Goal: Information Seeking & Learning: Learn about a topic

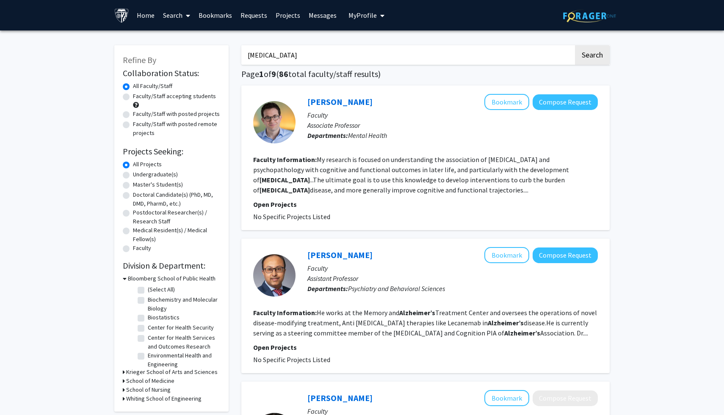
click at [218, 16] on link "Bookmarks" at bounding box center [215, 15] width 42 height 30
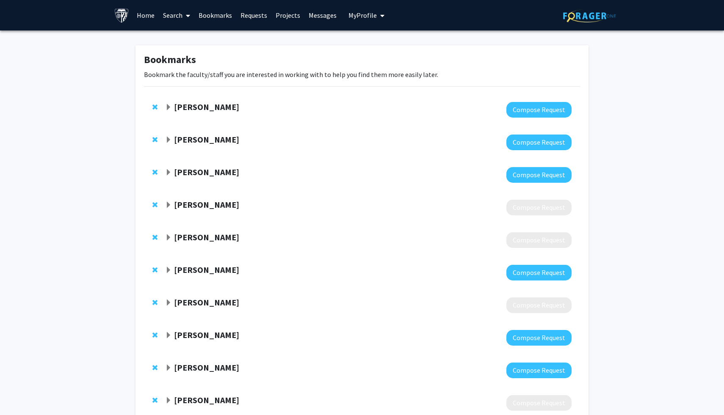
click at [191, 108] on strong "Anja Soldan" at bounding box center [206, 107] width 65 height 11
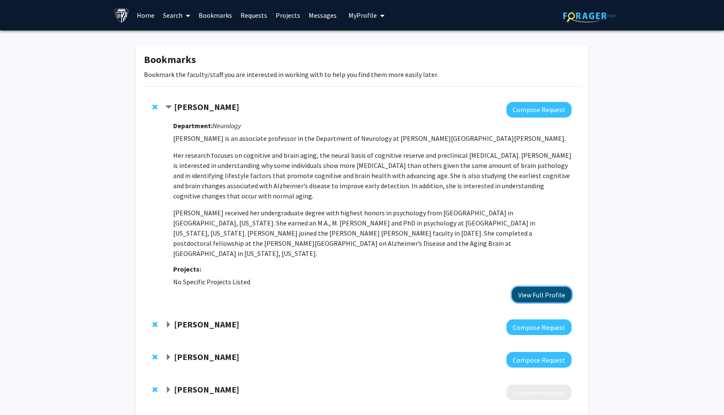
click at [529, 287] on button "View Full Profile" at bounding box center [542, 295] width 60 height 16
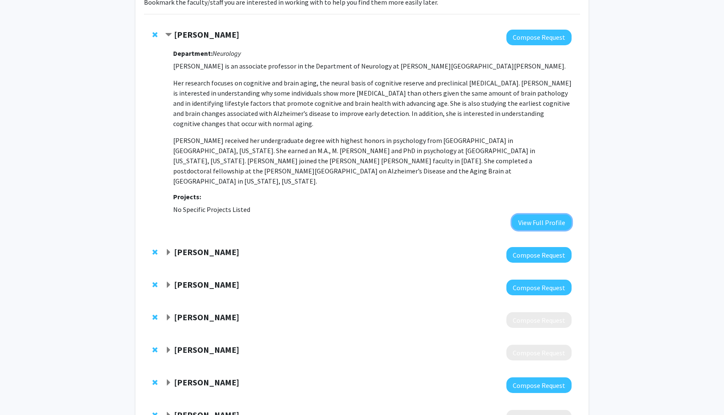
scroll to position [150, 0]
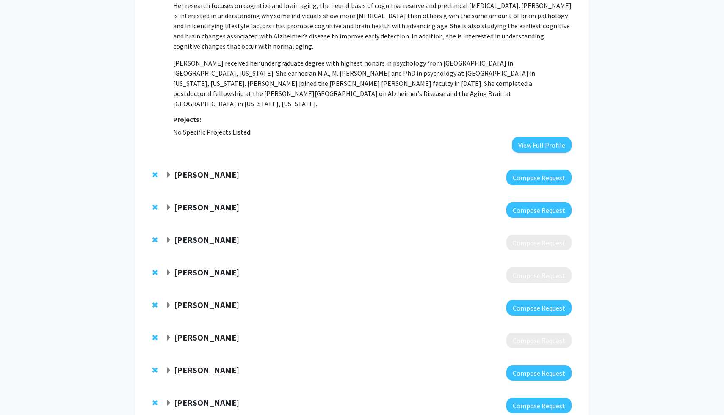
click at [183, 169] on strong "Lee Martin" at bounding box center [206, 174] width 65 height 11
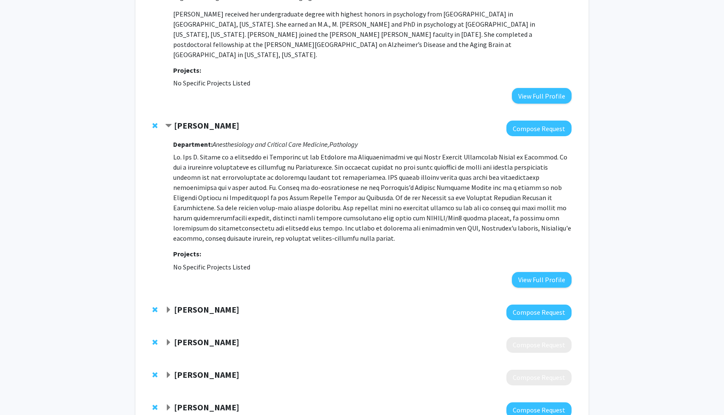
scroll to position [235, 0]
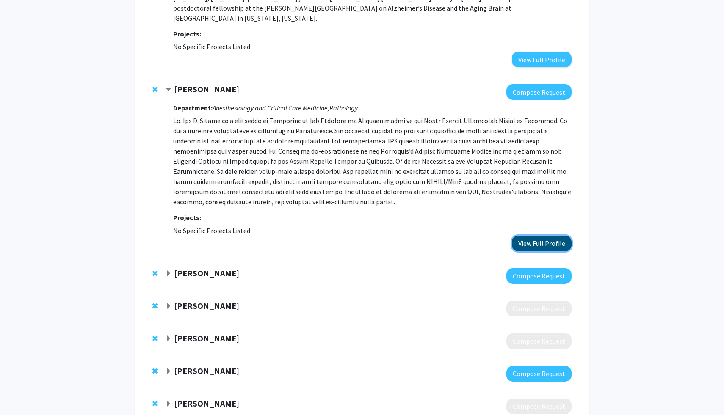
click at [522, 236] on button "View Full Profile" at bounding box center [542, 244] width 60 height 16
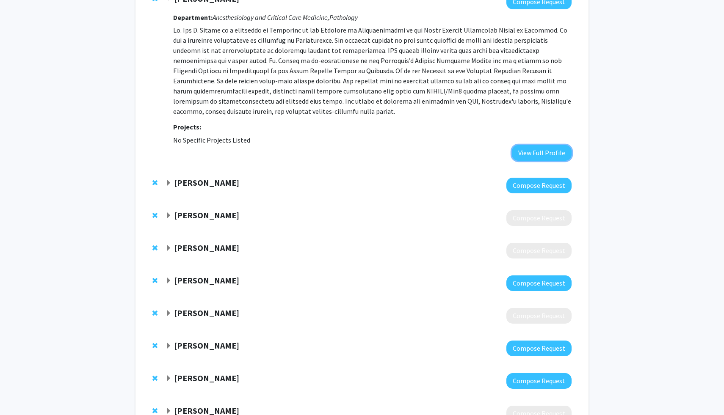
scroll to position [329, 0]
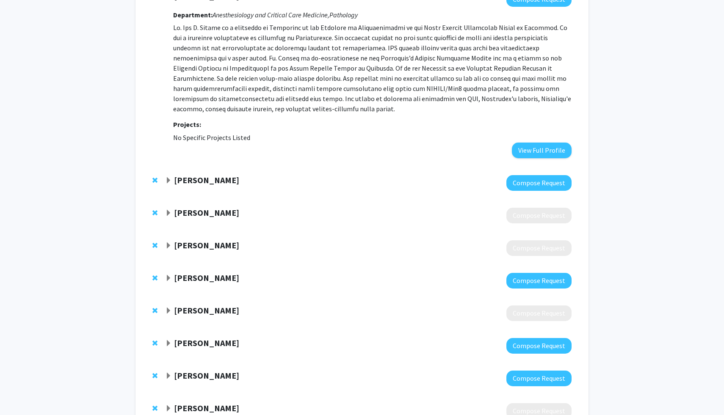
click at [226, 175] on strong "Cynthia Munro" at bounding box center [206, 180] width 65 height 11
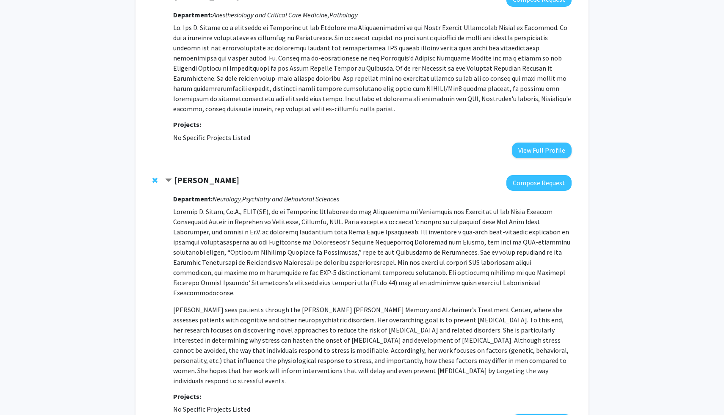
click at [226, 175] on strong "Cynthia Munro" at bounding box center [206, 180] width 65 height 11
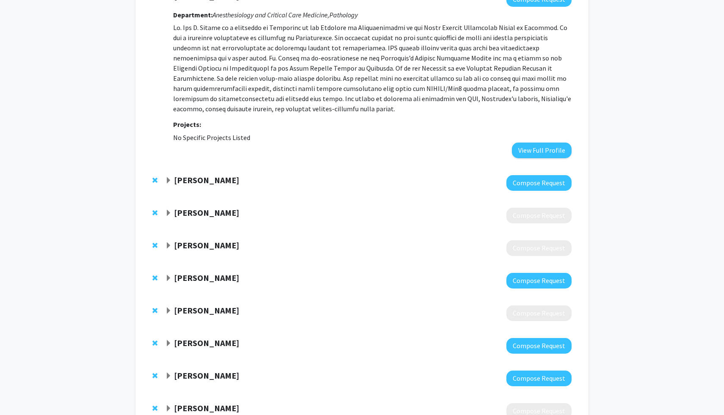
click at [223, 175] on strong "Cynthia Munro" at bounding box center [206, 180] width 65 height 11
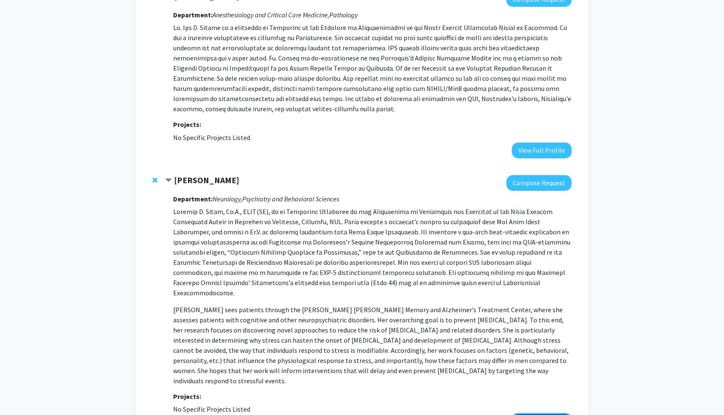
click at [530, 414] on button "View Full Profile" at bounding box center [542, 422] width 60 height 16
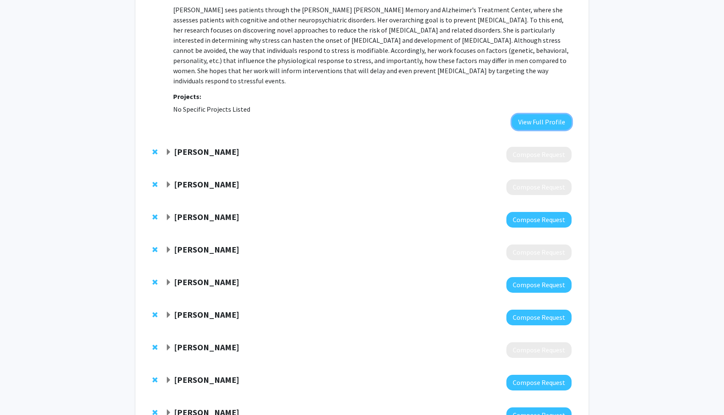
scroll to position [635, 0]
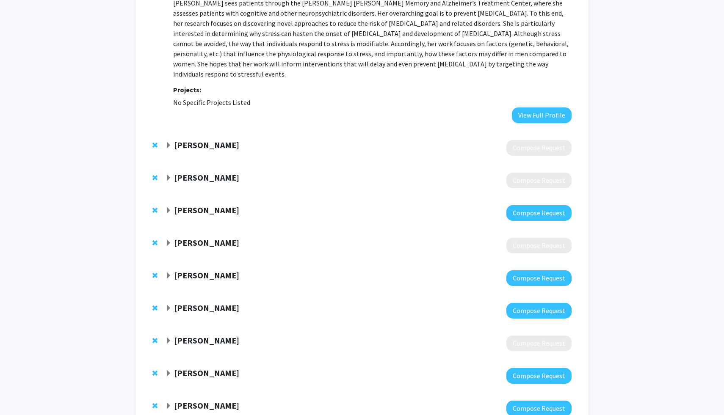
click at [219, 205] on strong "Vidya Kamath" at bounding box center [206, 210] width 65 height 11
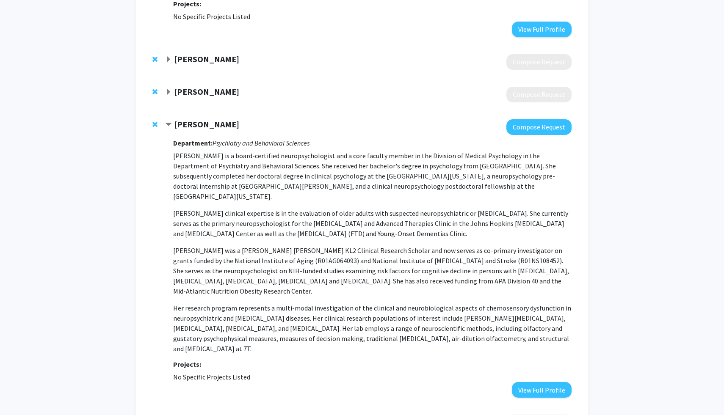
scroll to position [723, 0]
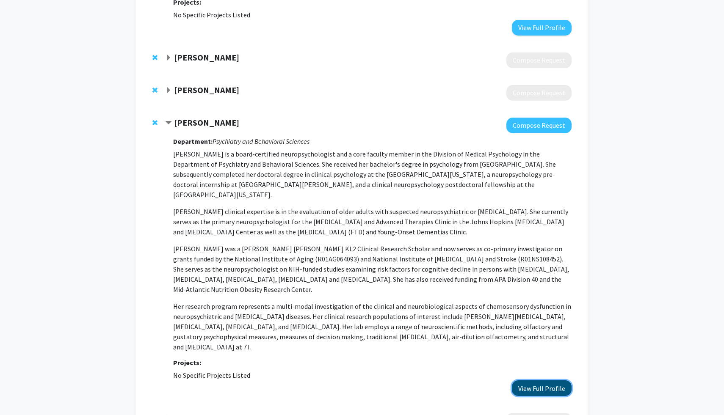
click at [543, 381] on button "View Full Profile" at bounding box center [542, 389] width 60 height 16
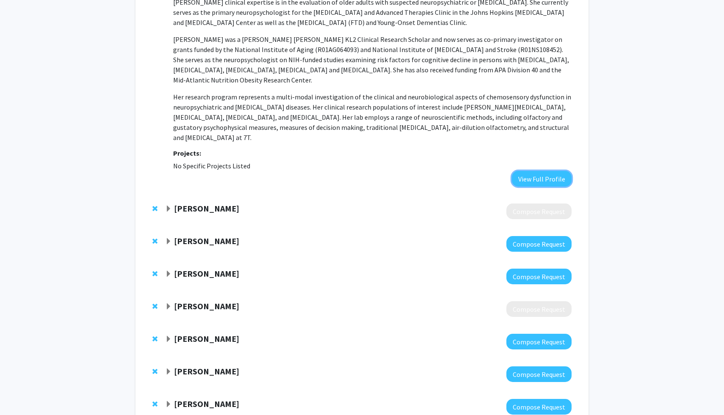
scroll to position [947, 0]
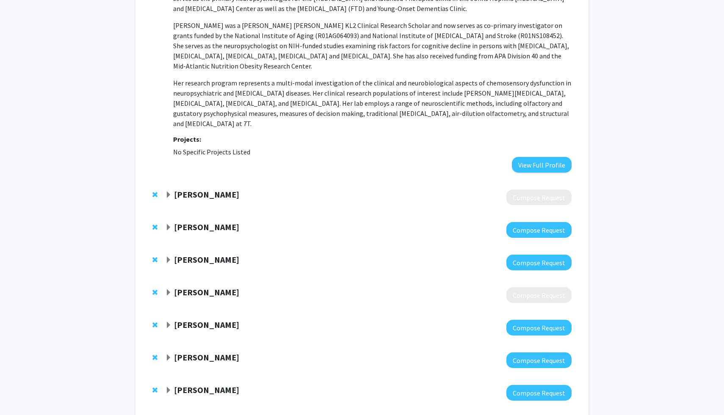
click at [169, 192] on span "Expand Vassilis Koliatsos Bookmark" at bounding box center [168, 195] width 7 height 7
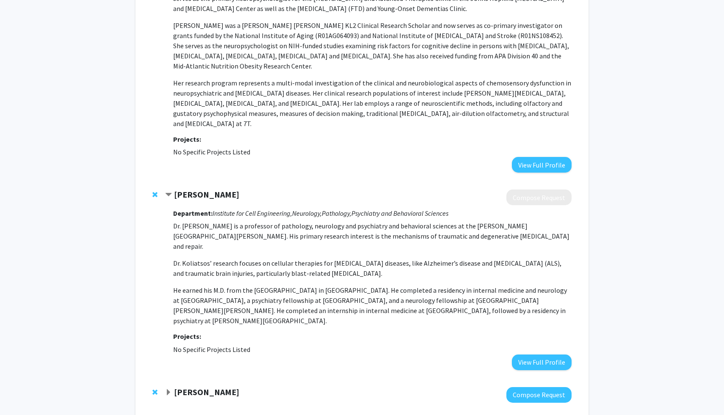
click at [169, 192] on span "Contract Vassilis Koliatsos Bookmark" at bounding box center [168, 195] width 7 height 7
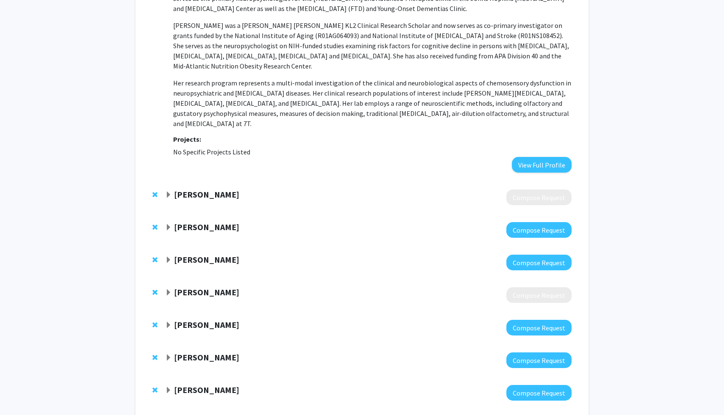
click at [169, 192] on span "Expand Vassilis Koliatsos Bookmark" at bounding box center [168, 195] width 7 height 7
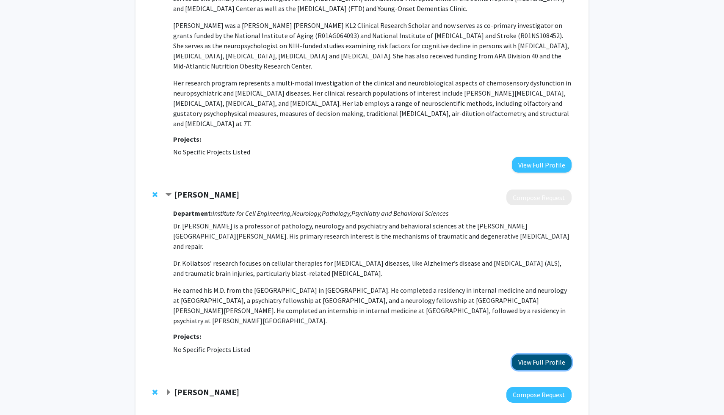
click at [567, 355] on button "View Full Profile" at bounding box center [542, 363] width 60 height 16
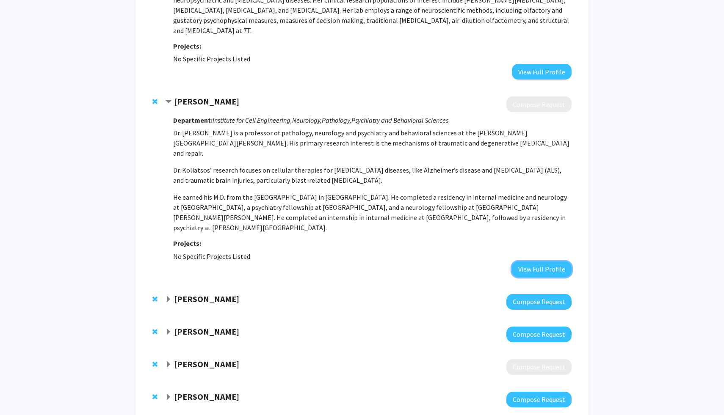
scroll to position [1135, 0]
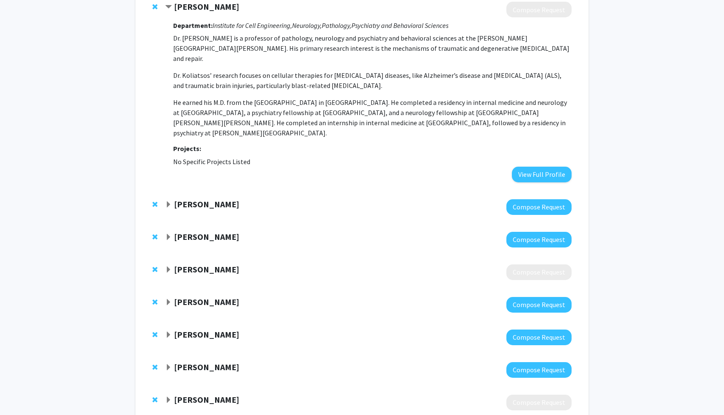
click at [212, 199] on strong "Kenneth Witwer" at bounding box center [206, 204] width 65 height 11
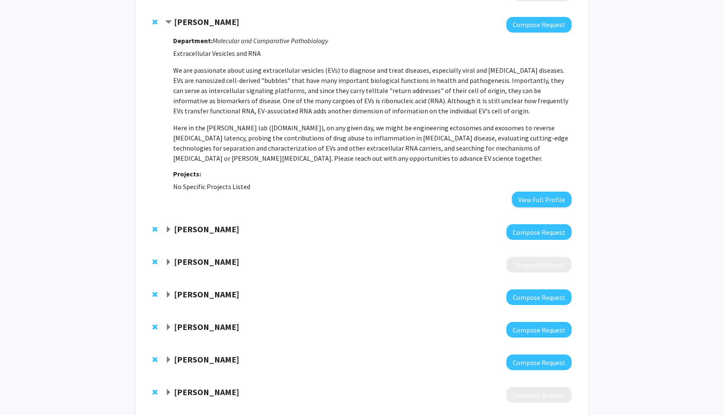
scroll to position [1290, 0]
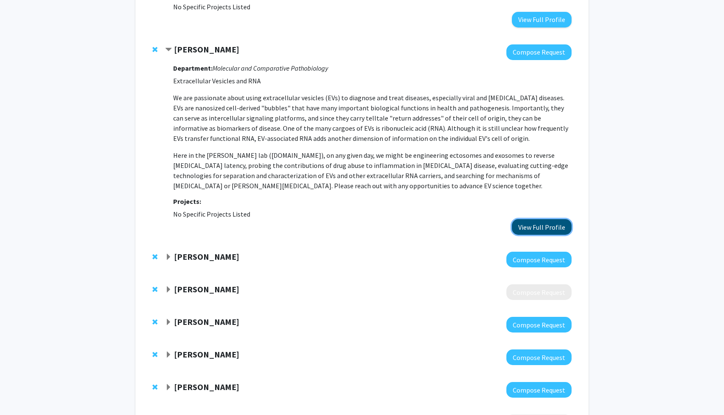
click at [534, 219] on button "View Full Profile" at bounding box center [542, 227] width 60 height 16
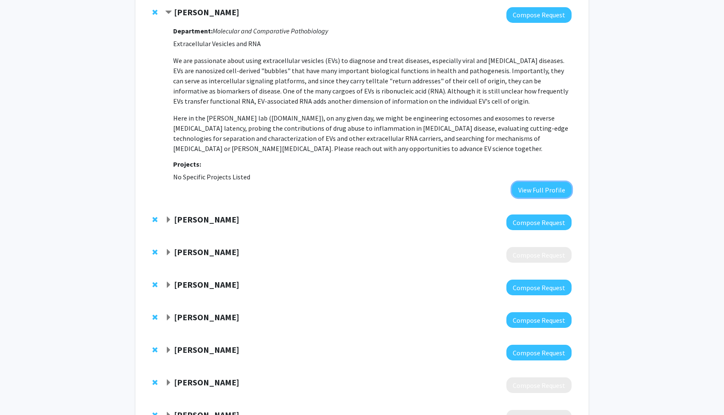
scroll to position [1330, 0]
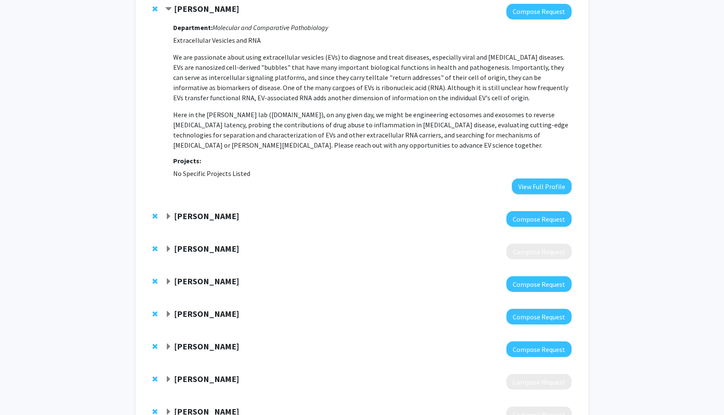
click at [226, 211] on div "Ted Dawson" at bounding box center [256, 216] width 183 height 11
click at [205, 211] on strong "Ted Dawson" at bounding box center [206, 216] width 65 height 11
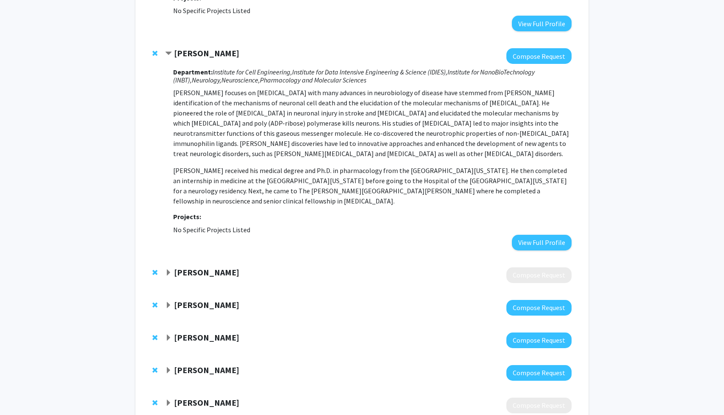
scroll to position [1495, 0]
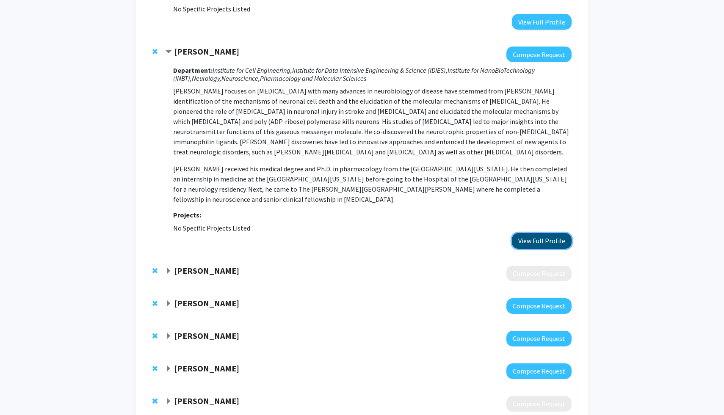
click at [521, 233] on button "View Full Profile" at bounding box center [542, 241] width 60 height 16
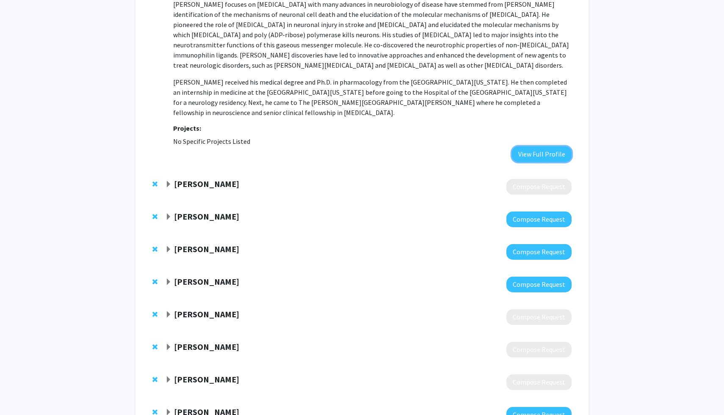
scroll to position [1597, 0]
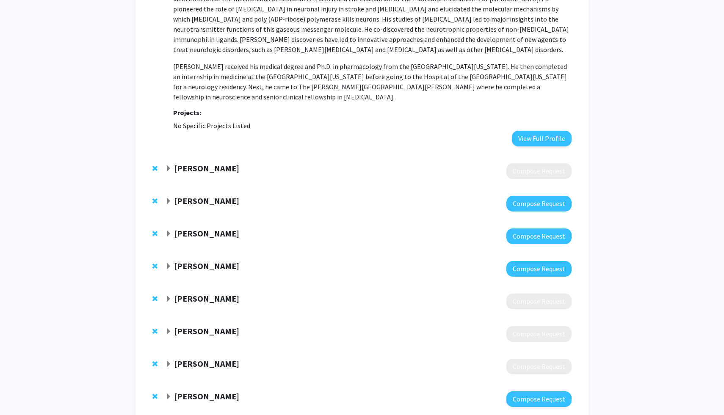
click at [206, 163] on strong "Jinchong Xu" at bounding box center [206, 168] width 65 height 11
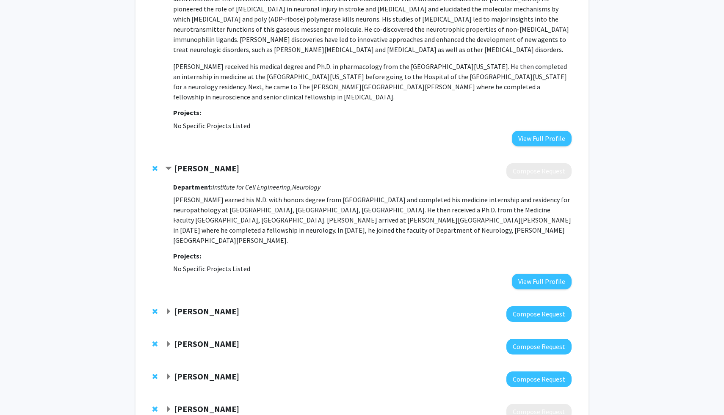
click at [206, 163] on strong "Jinchong Xu" at bounding box center [206, 168] width 65 height 11
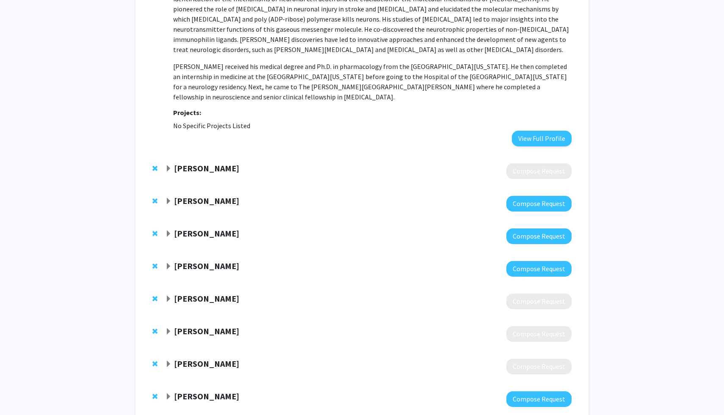
click at [205, 196] on strong "Hanseok Ko" at bounding box center [206, 201] width 65 height 11
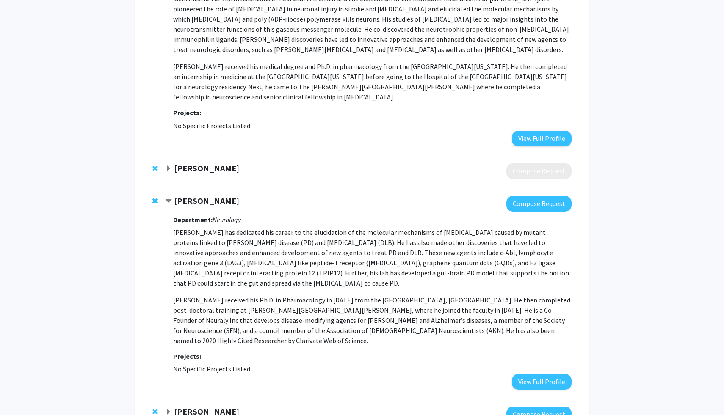
click at [205, 196] on strong "Hanseok Ko" at bounding box center [206, 201] width 65 height 11
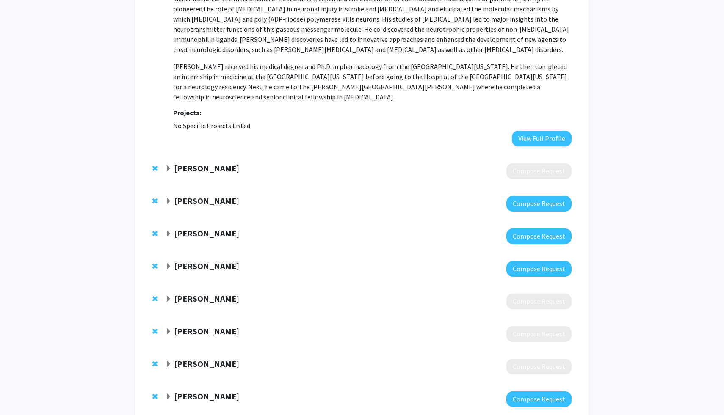
scroll to position [1599, 0]
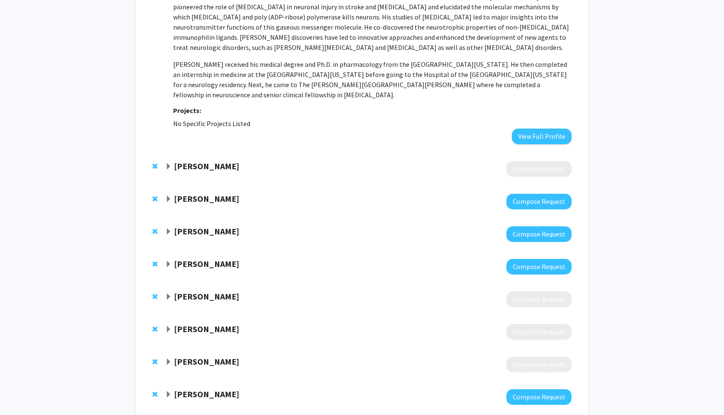
click at [206, 226] on div "Jun Hua" at bounding box center [256, 231] width 183 height 11
click at [201, 226] on strong "Jun Hua" at bounding box center [206, 231] width 65 height 11
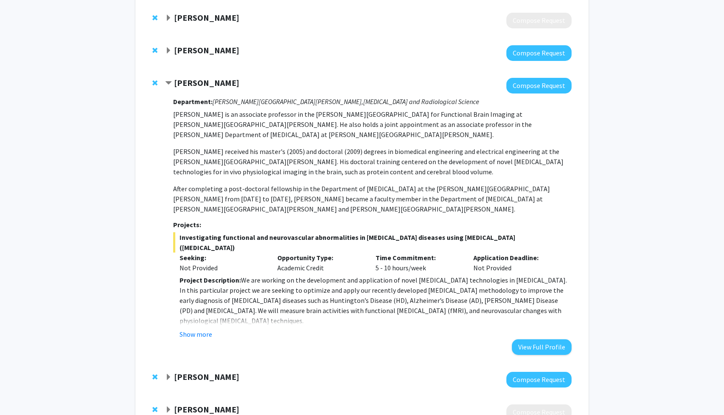
scroll to position [1751, 0]
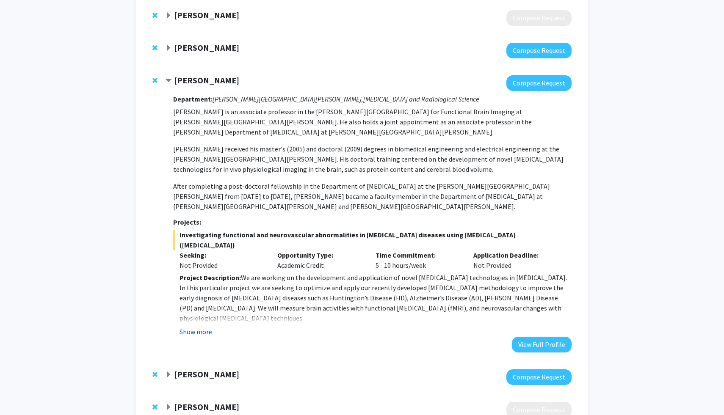
click at [193, 327] on button "Show more" at bounding box center [196, 332] width 33 height 10
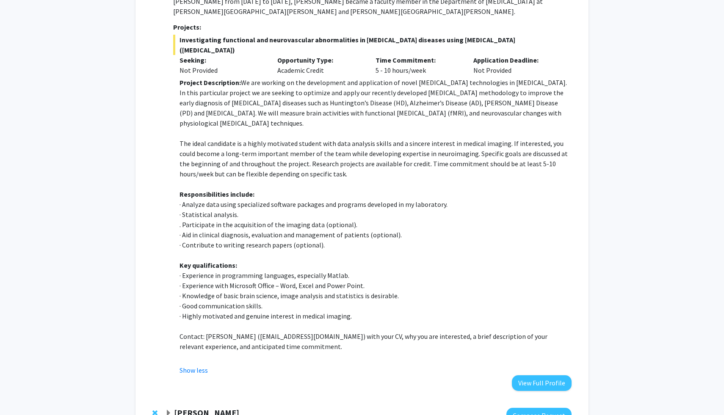
scroll to position [1952, 0]
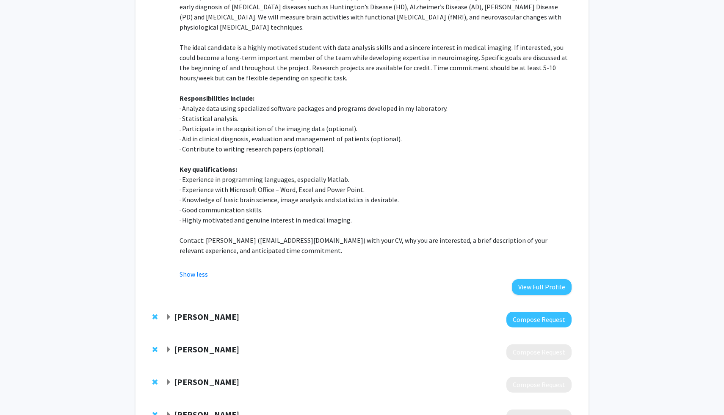
click at [225, 312] on strong "[PERSON_NAME]" at bounding box center [206, 317] width 65 height 11
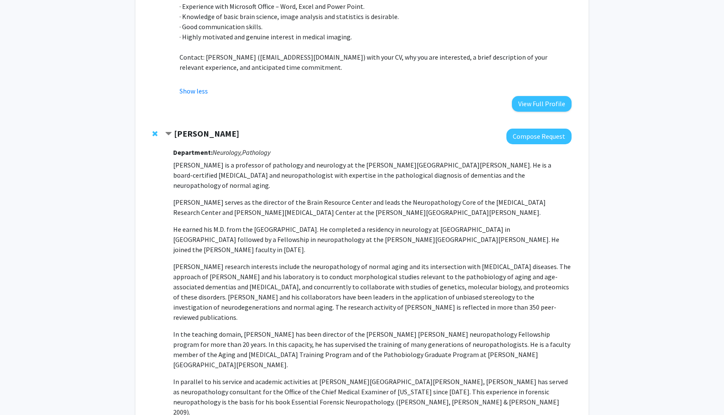
scroll to position [2232, 0]
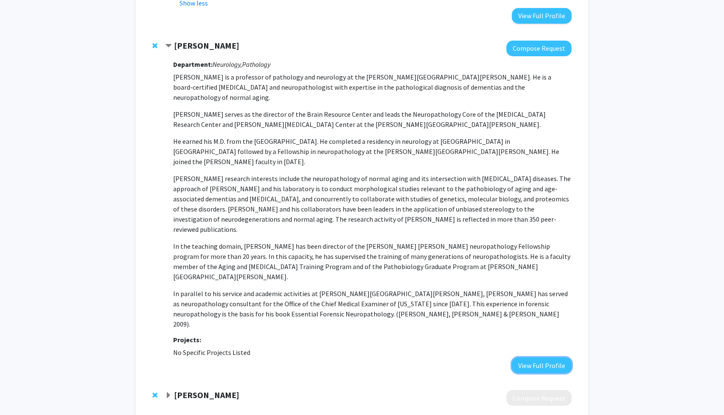
scroll to position [2321, 0]
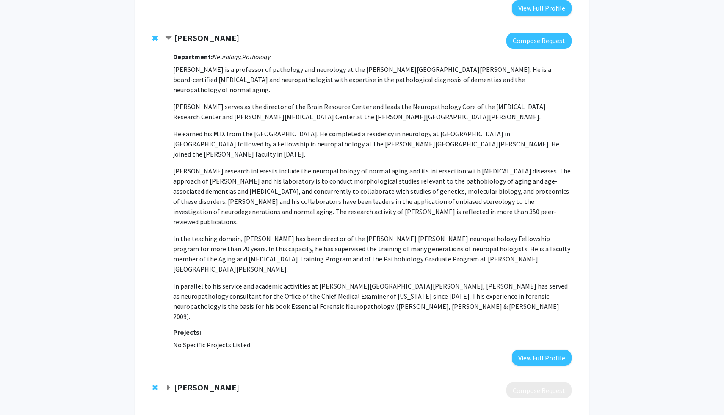
click at [223, 382] on strong "Ming Teng Koh" at bounding box center [206, 387] width 65 height 11
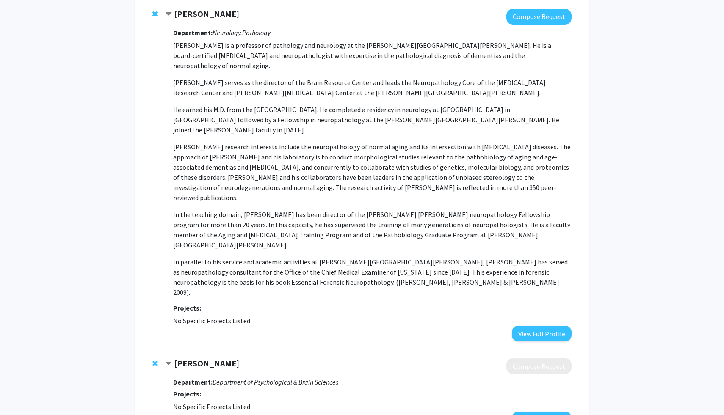
scroll to position [2374, 0]
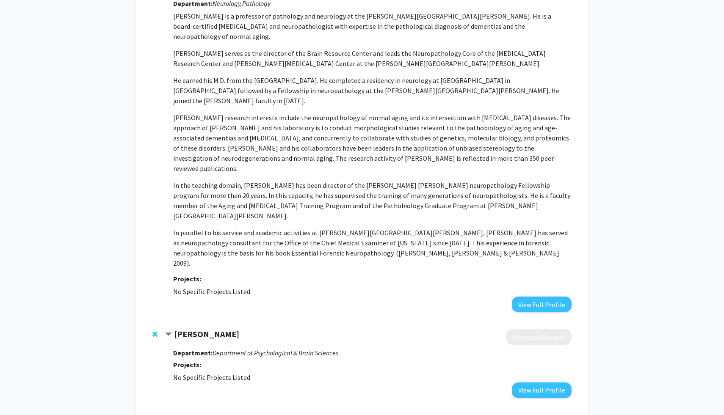
click at [224, 407] on div "SungUng Kang Compose Request" at bounding box center [362, 423] width 436 height 33
click at [229, 415] on div "SungUng Kang" at bounding box center [256, 420] width 183 height 11
click at [224, 415] on strong "SungUng Kang" at bounding box center [206, 420] width 65 height 11
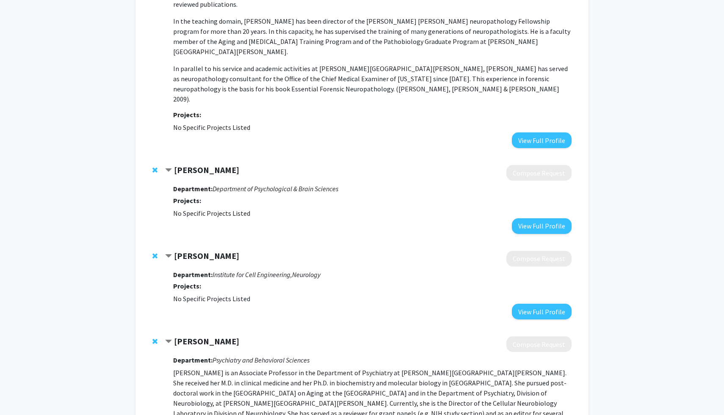
scroll to position [2540, 0]
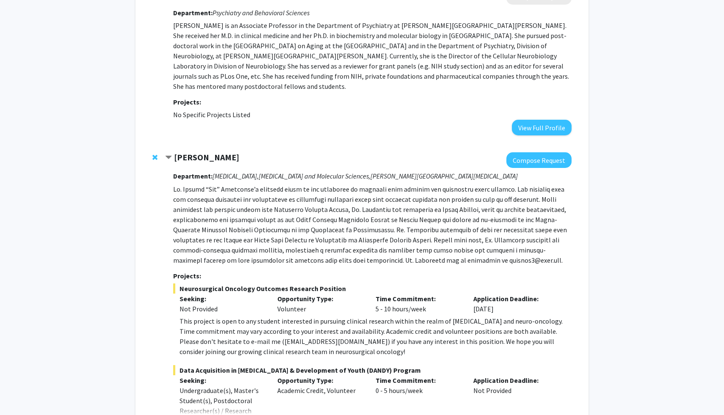
scroll to position [2891, 0]
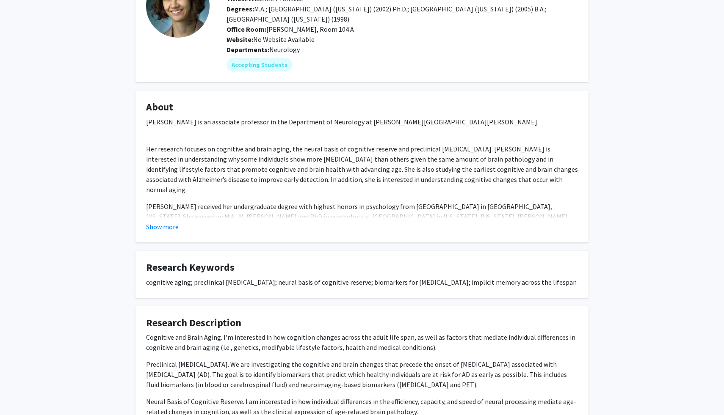
scroll to position [169, 0]
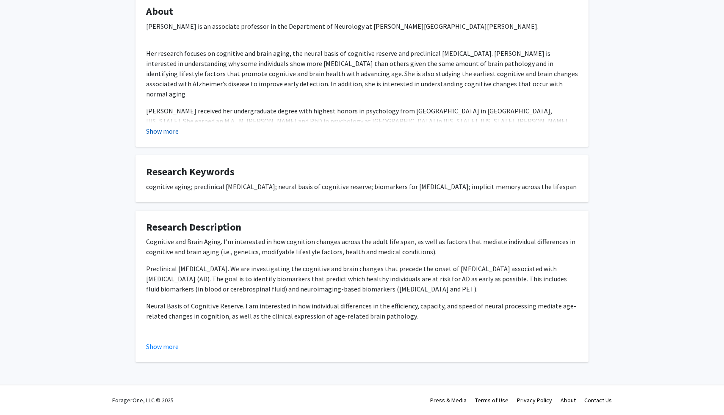
click at [174, 133] on button "Show more" at bounding box center [162, 131] width 33 height 10
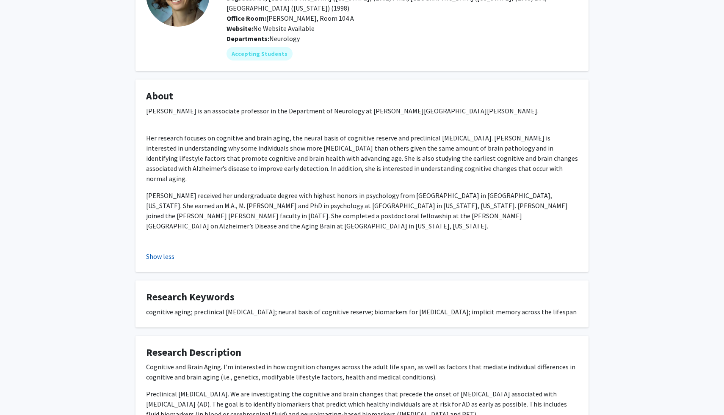
scroll to position [0, 0]
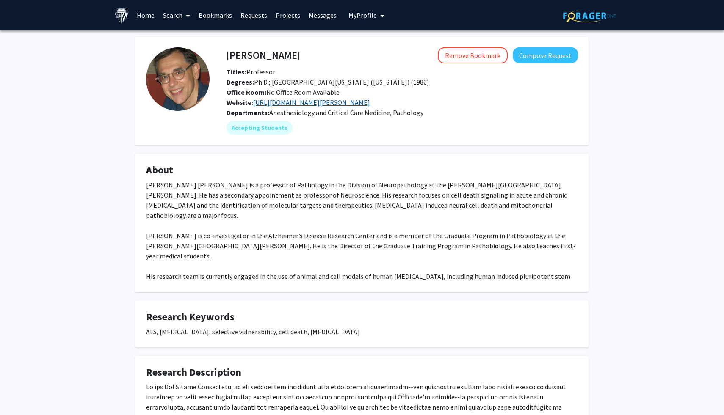
click at [312, 102] on link "[URL][DOMAIN_NAME][PERSON_NAME]" at bounding box center [311, 102] width 117 height 8
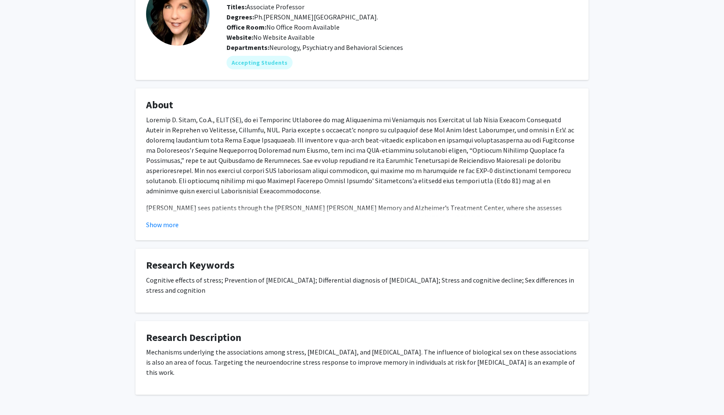
scroll to position [68, 0]
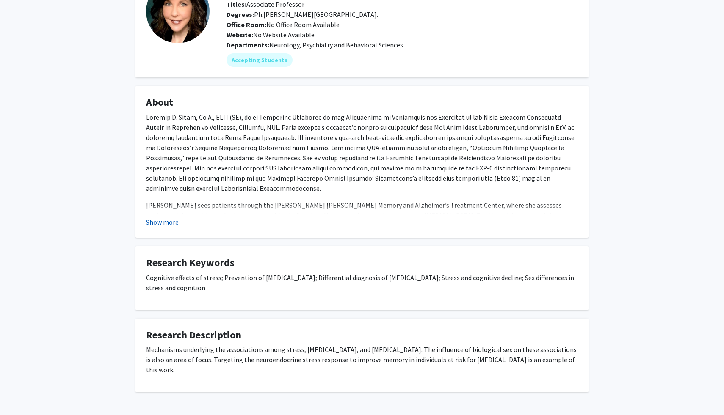
click at [173, 221] on button "Show more" at bounding box center [162, 222] width 33 height 10
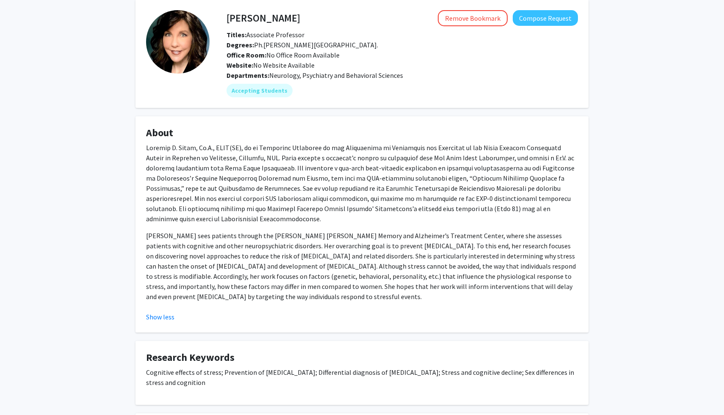
scroll to position [0, 0]
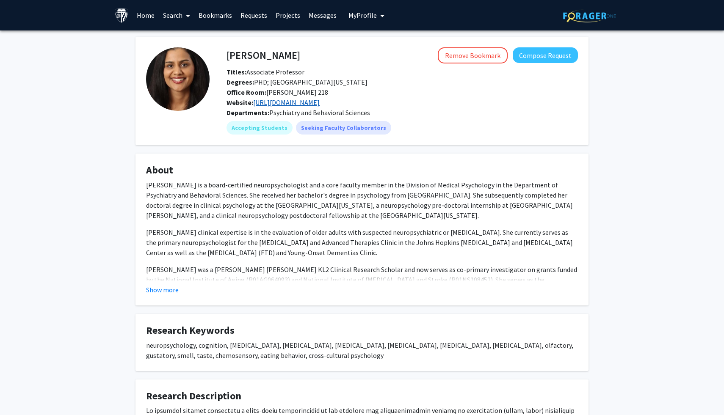
click at [320, 104] on link "https://form.jotform.com/82507358884166" at bounding box center [286, 102] width 66 height 8
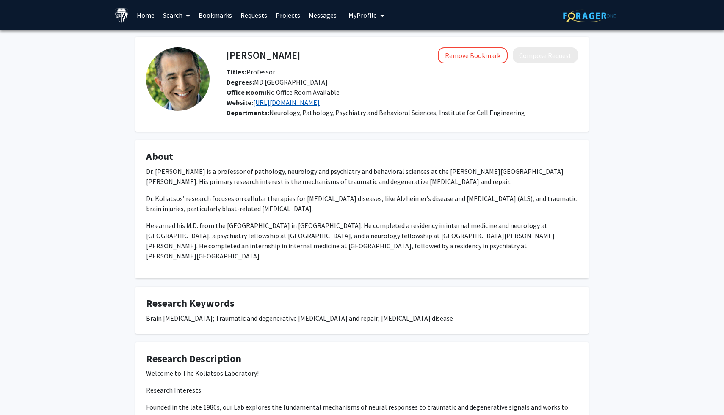
click at [300, 103] on link "http://pathology.jhu.edu/koliatsos/index.cfm" at bounding box center [286, 102] width 66 height 8
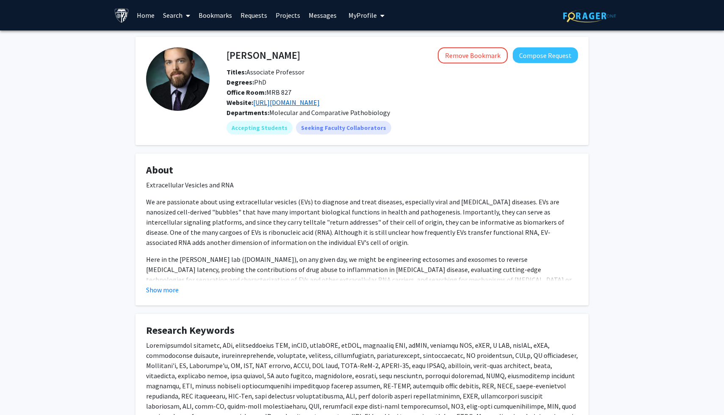
click at [282, 98] on link "[URL][DOMAIN_NAME]" at bounding box center [286, 102] width 66 height 8
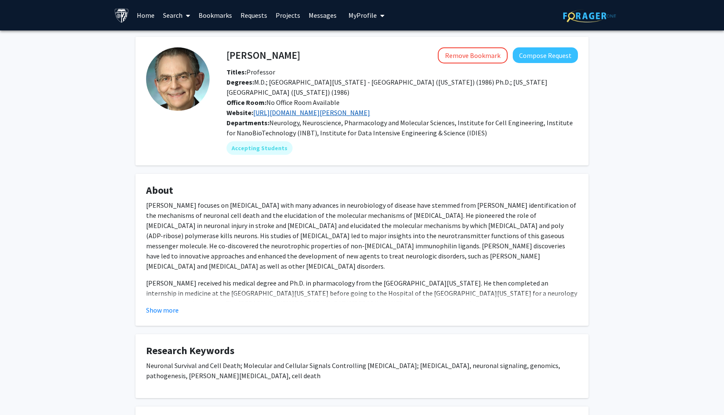
click at [360, 108] on link "https://www.hopkinsmedicine.org/research/labs/ted-dawson-laboratory" at bounding box center [311, 112] width 117 height 8
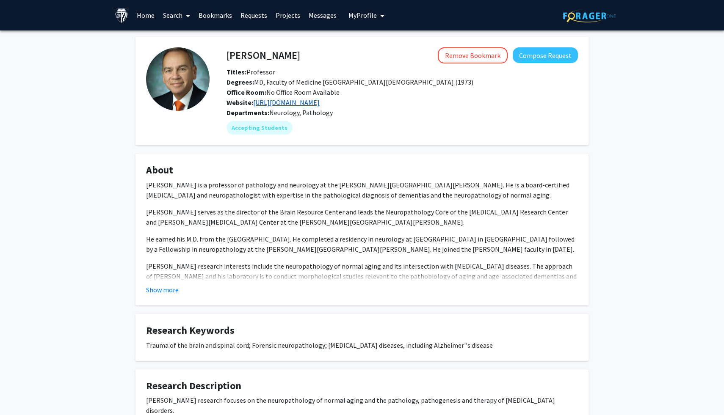
click at [273, 107] on link "[URL][DOMAIN_NAME]" at bounding box center [286, 102] width 66 height 8
